Goal: Transaction & Acquisition: Purchase product/service

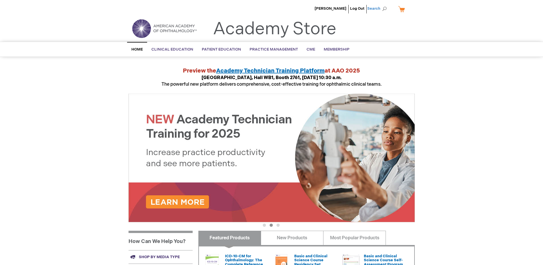
click at [381, 8] on span "Search" at bounding box center [378, 8] width 22 height 11
click at [356, 9] on input "Search" at bounding box center [350, 8] width 59 height 9
paste input "051178"
type input "051178"
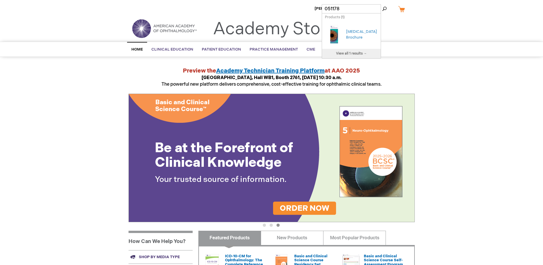
click at [354, 31] on div "[MEDICAL_DATA] Brochure" at bounding box center [362, 34] width 32 height 11
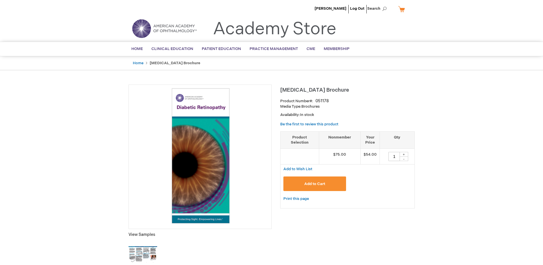
click at [405, 154] on div "+" at bounding box center [403, 154] width 9 height 5
type input "2"
click at [317, 184] on span "Add to Cart" at bounding box center [314, 184] width 21 height 5
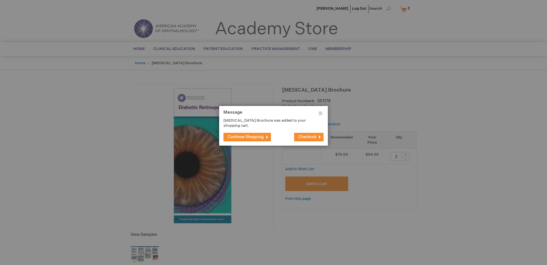
click at [303, 135] on span "Checkout" at bounding box center [307, 137] width 18 height 5
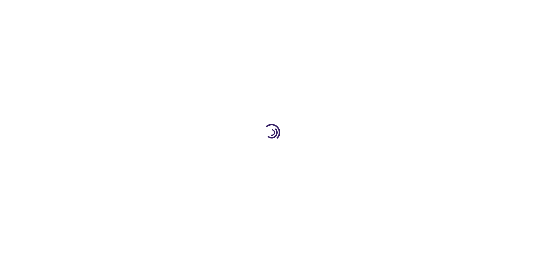
select select "US"
select select "4"
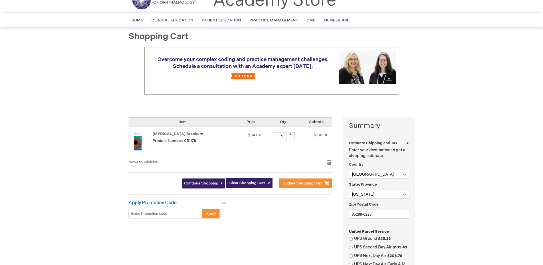
scroll to position [57, 0]
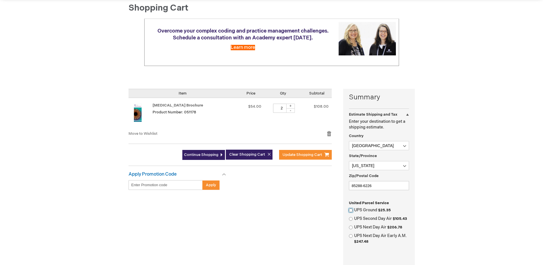
click at [352, 211] on input "UPS Ground $25.35" at bounding box center [351, 211] width 4 height 4
radio input "true"
click at [386, 186] on input "85288-6226" at bounding box center [379, 185] width 60 height 9
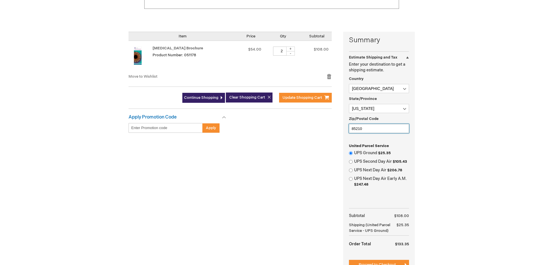
scroll to position [143, 0]
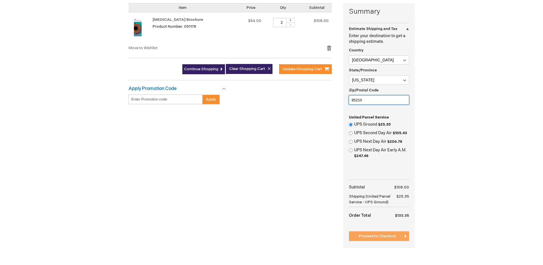
type input "85210"
click at [385, 239] on span "Proceed to Checkout" at bounding box center [376, 236] width 37 height 5
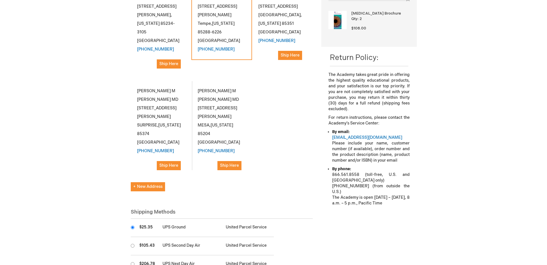
scroll to position [143, 0]
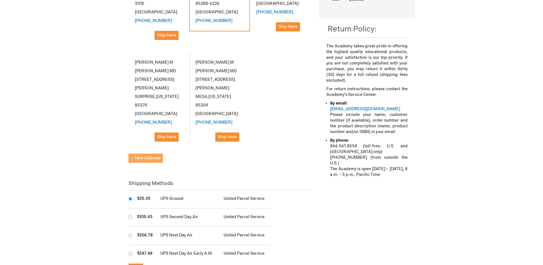
click at [148, 156] on span "New Address" at bounding box center [145, 158] width 29 height 5
select select "US"
select select "4"
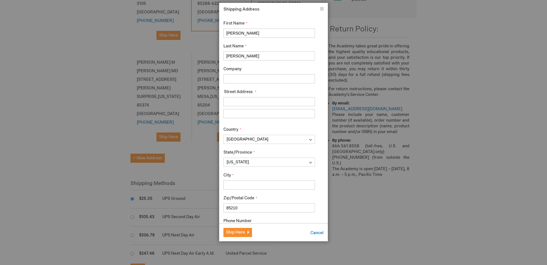
click at [275, 79] on input "Company" at bounding box center [269, 78] width 92 height 9
type input "r"
type input "RCA MESA CLINIC"
type input "2152 S VINEYARD"
type input "BUILDING [STREET_ADDRESS]"
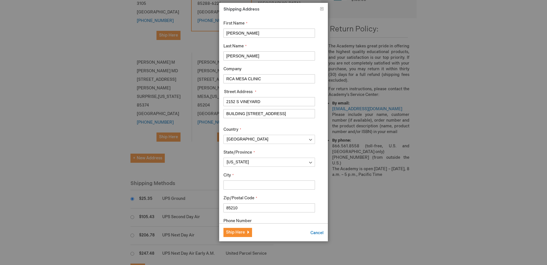
click at [275, 184] on input "City" at bounding box center [269, 185] width 92 height 9
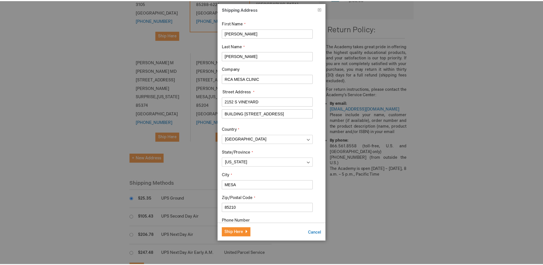
scroll to position [29, 0]
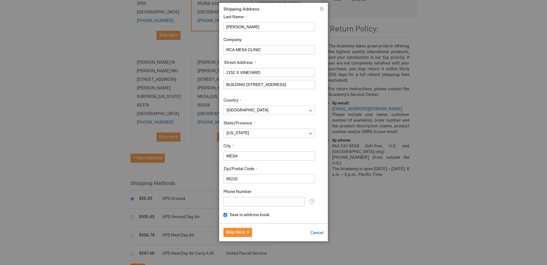
type input "MESA"
click at [263, 201] on input "Phone Number" at bounding box center [263, 201] width 81 height 9
type input "[PHONE_NUMBER]"
click at [240, 233] on span "Ship Here" at bounding box center [235, 232] width 19 height 5
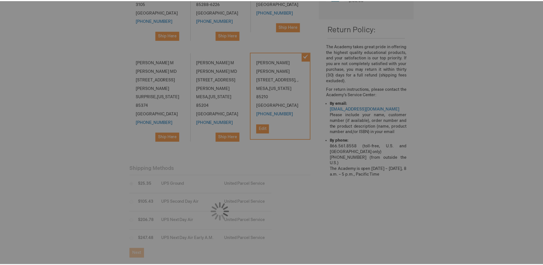
scroll to position [0, 0]
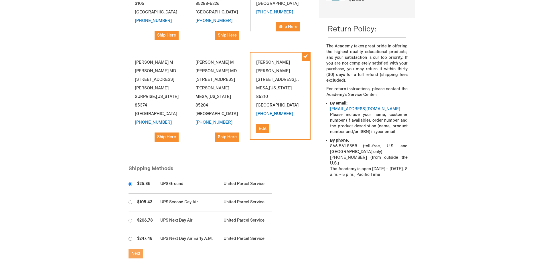
click at [136, 251] on span "Next" at bounding box center [135, 253] width 9 height 5
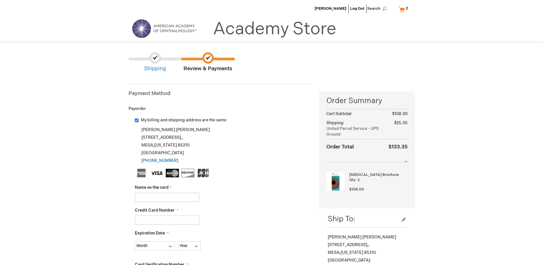
click at [190, 196] on input "Name on the card" at bounding box center [167, 197] width 64 height 9
type input "ANTHONY JANSEN"
type input "379434294641000"
select select "2"
select select "2029"
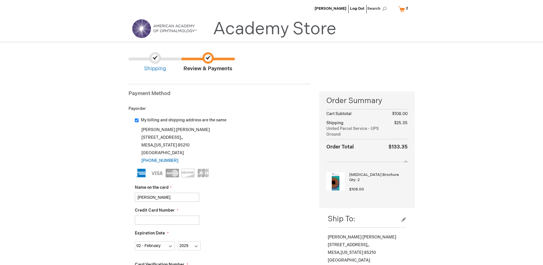
click at [235, 182] on fieldset "Name on the card ANTHONY JANSEN Credit Card Number 379434294641000 Expiration D…" at bounding box center [223, 270] width 176 height 202
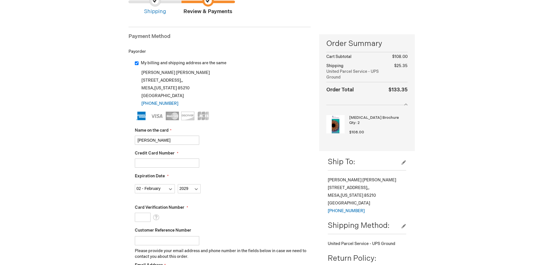
scroll to position [86, 0]
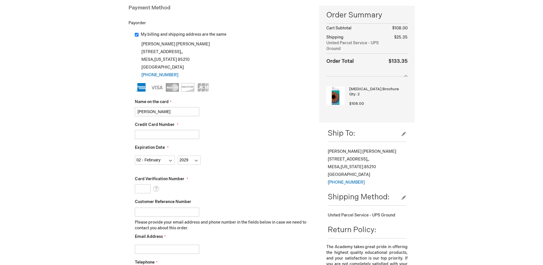
click at [143, 187] on input "Card Verification Number" at bounding box center [143, 188] width 16 height 9
type input "3664"
click at [165, 212] on input "Customer Reference Number" at bounding box center [167, 212] width 64 height 9
type input "2524984"
type input "R"
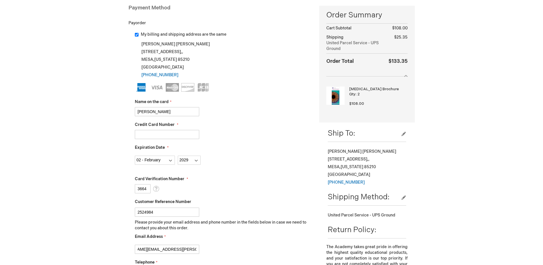
scroll to position [0, 29]
type input "reginald.clauschee@americanvisionpartners.com"
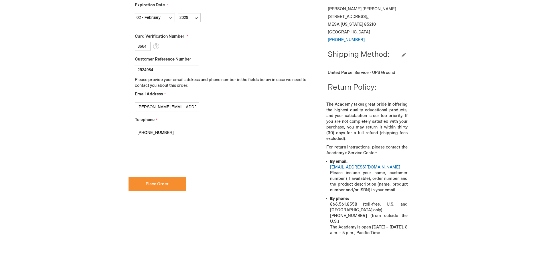
type input "[PHONE_NUMBER]"
checkbox input "true"
click at [148, 180] on button "Place Order" at bounding box center [156, 184] width 57 height 15
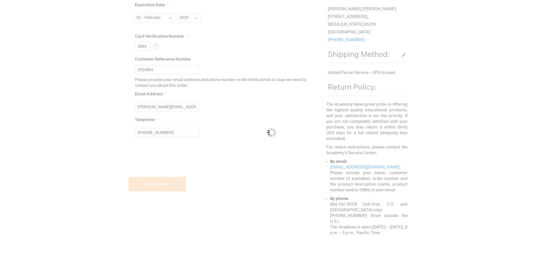
scroll to position [171, 0]
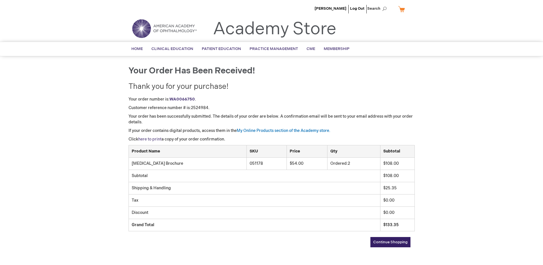
click at [152, 138] on link "here to print" at bounding box center [149, 139] width 23 height 5
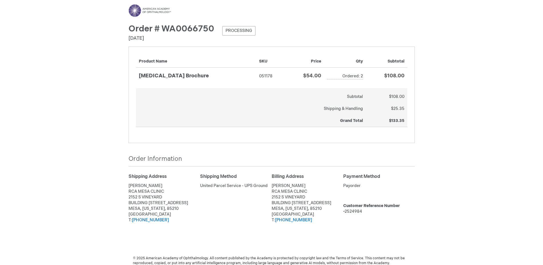
scroll to position [9, 0]
